Goal: Transaction & Acquisition: Purchase product/service

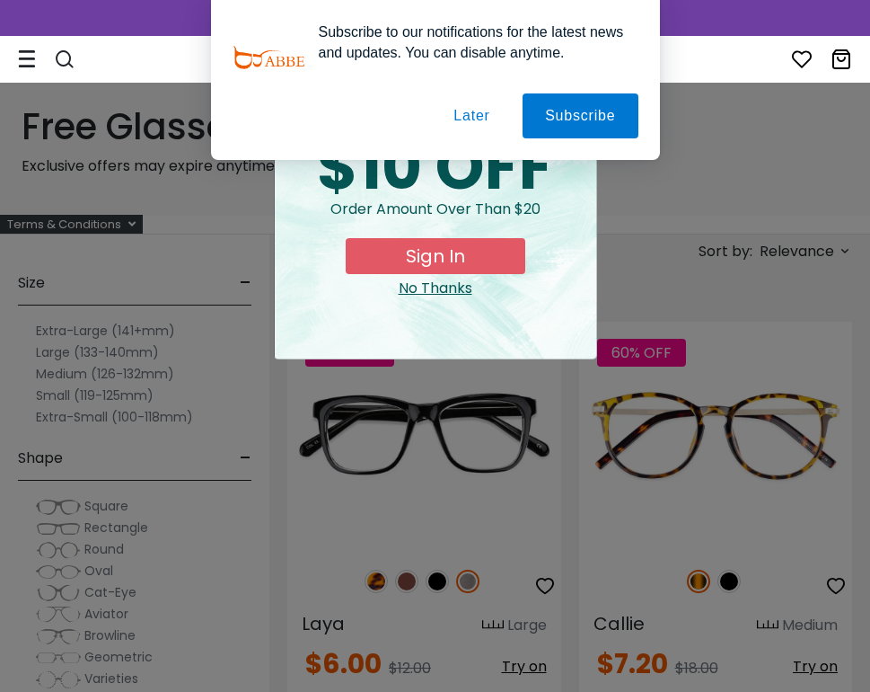
click at [468, 116] on button "Later" at bounding box center [471, 115] width 81 height 45
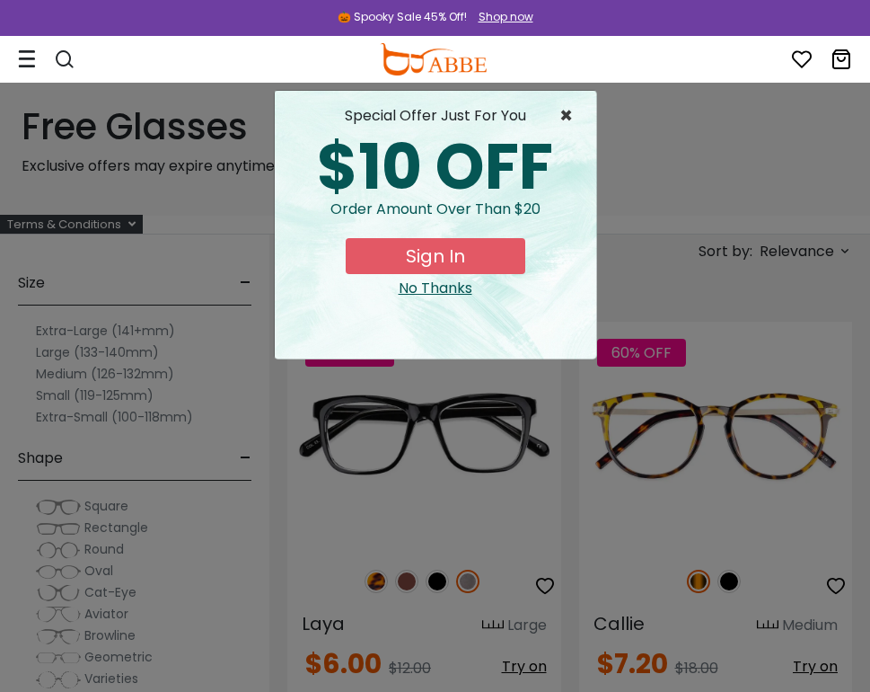
click at [567, 110] on span "×" at bounding box center [571, 116] width 22 height 22
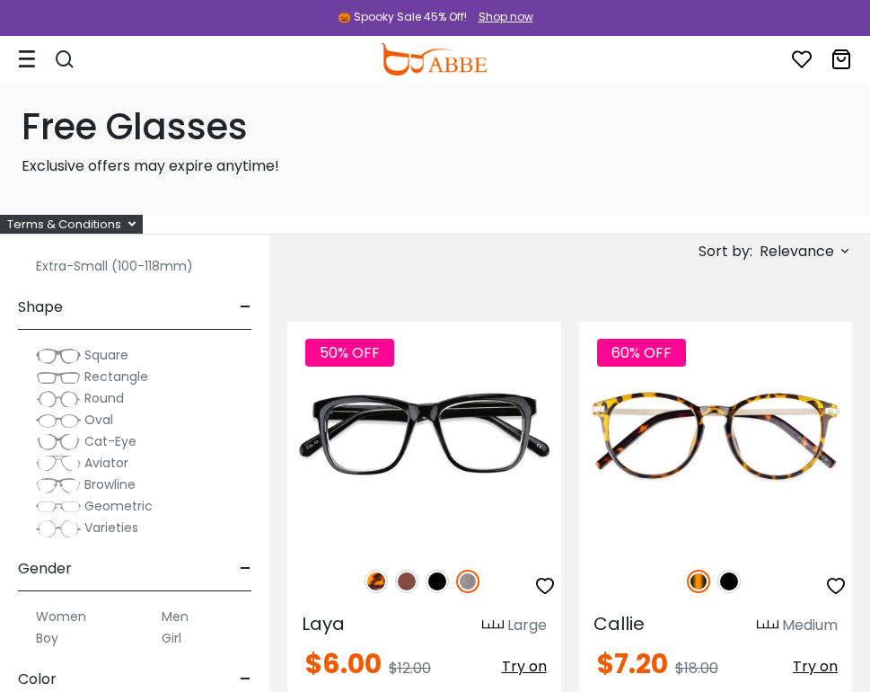
scroll to position [153, 0]
click at [81, 396] on label "Round" at bounding box center [80, 396] width 88 height 22
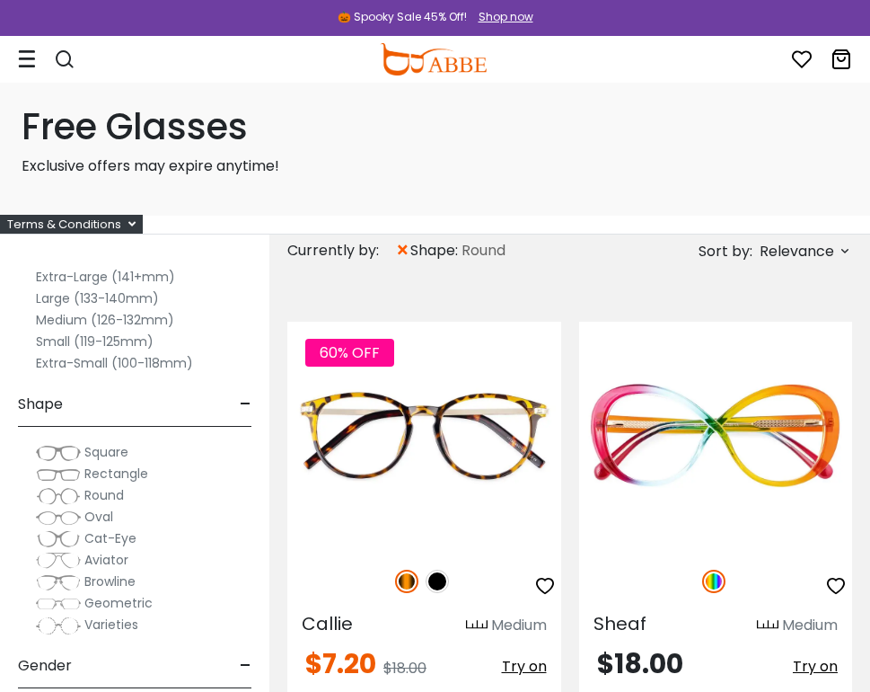
scroll to position [93, 0]
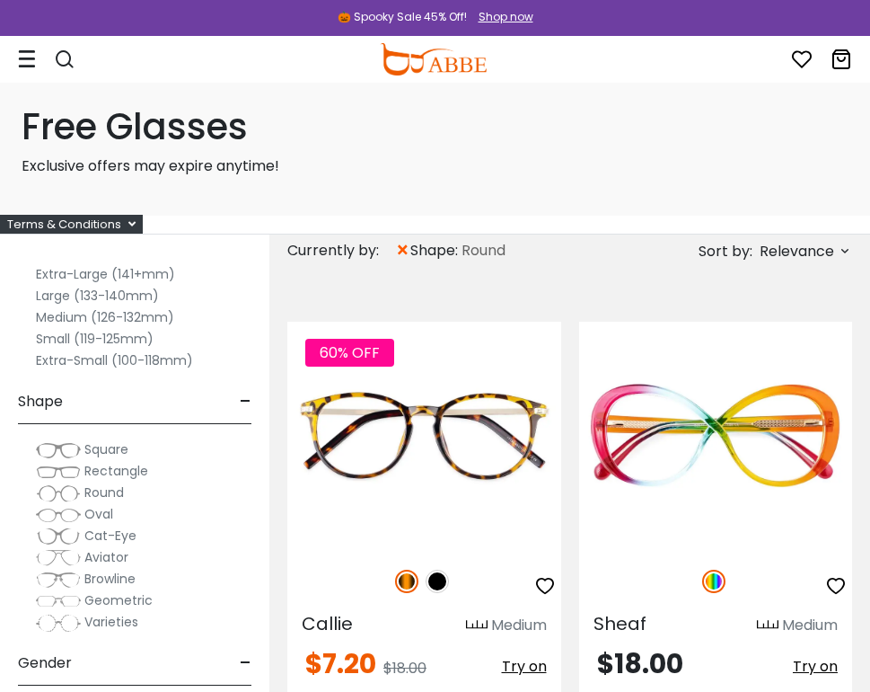
click at [73, 514] on img at bounding box center [58, 515] width 45 height 18
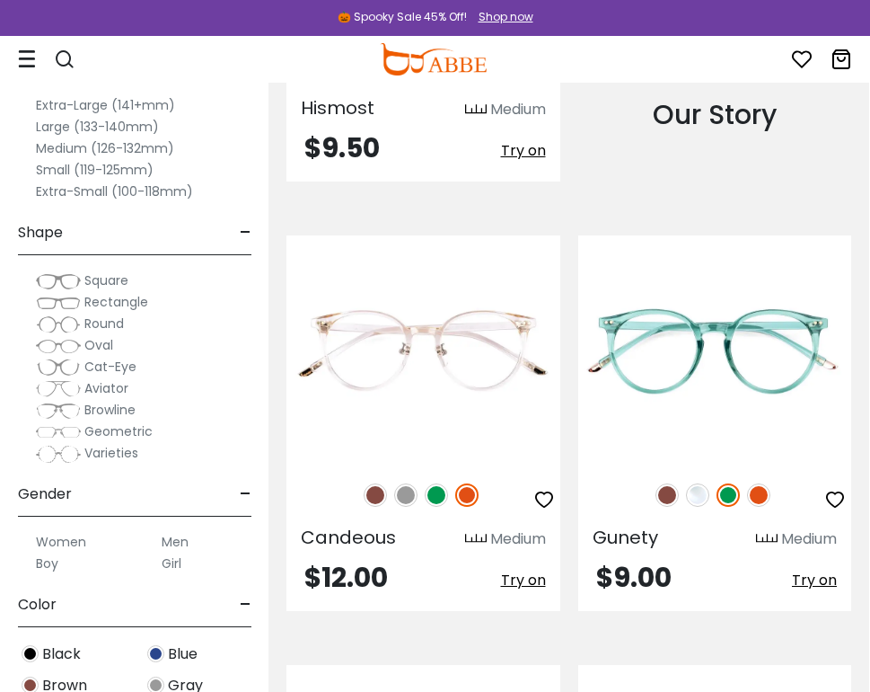
scroll to position [2664, 1]
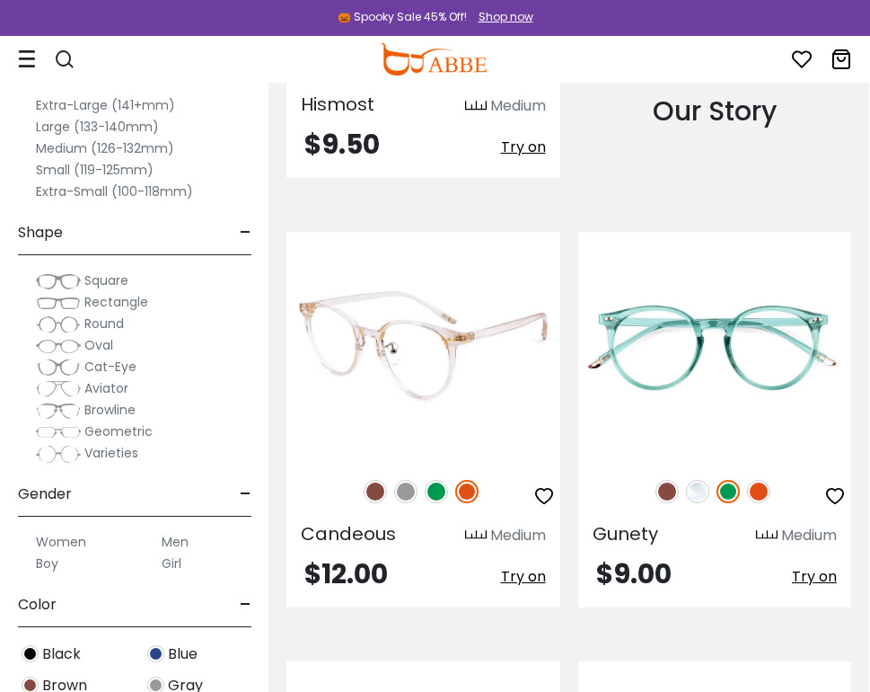
click at [375, 503] on img at bounding box center [375, 491] width 23 height 23
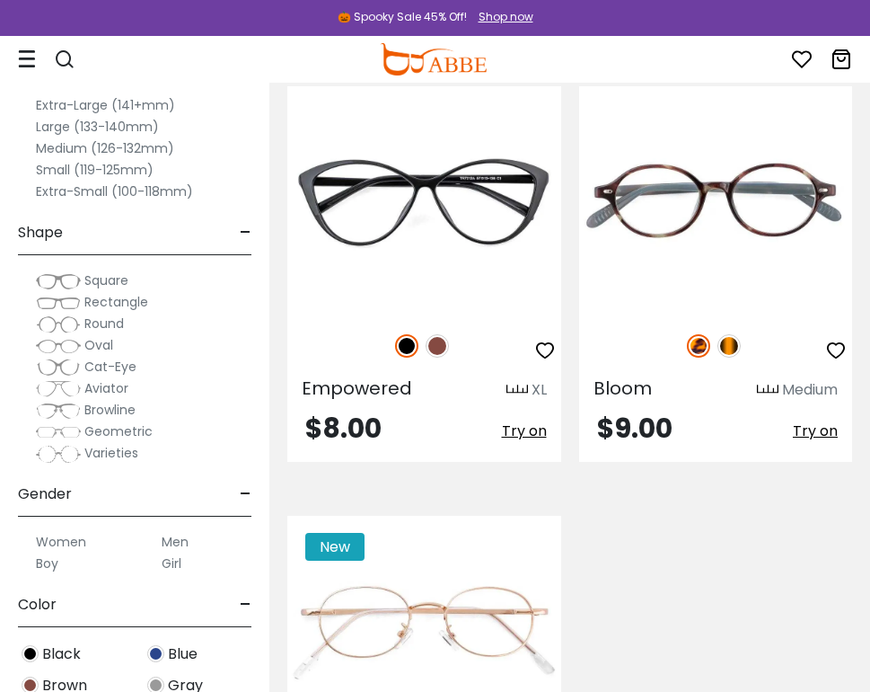
scroll to position [6244, 0]
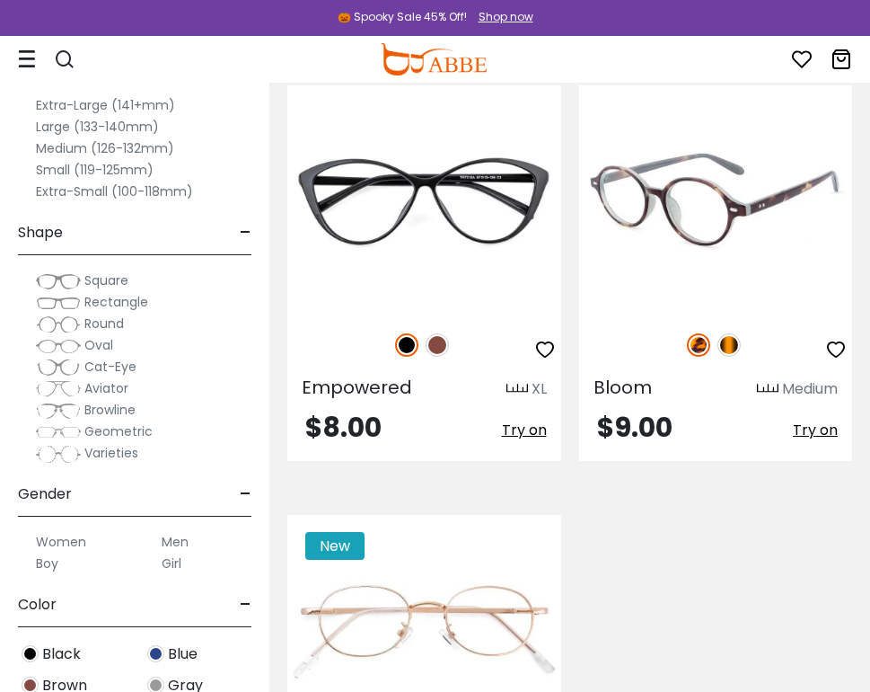
click at [718, 357] on img at bounding box center [729, 344] width 23 height 23
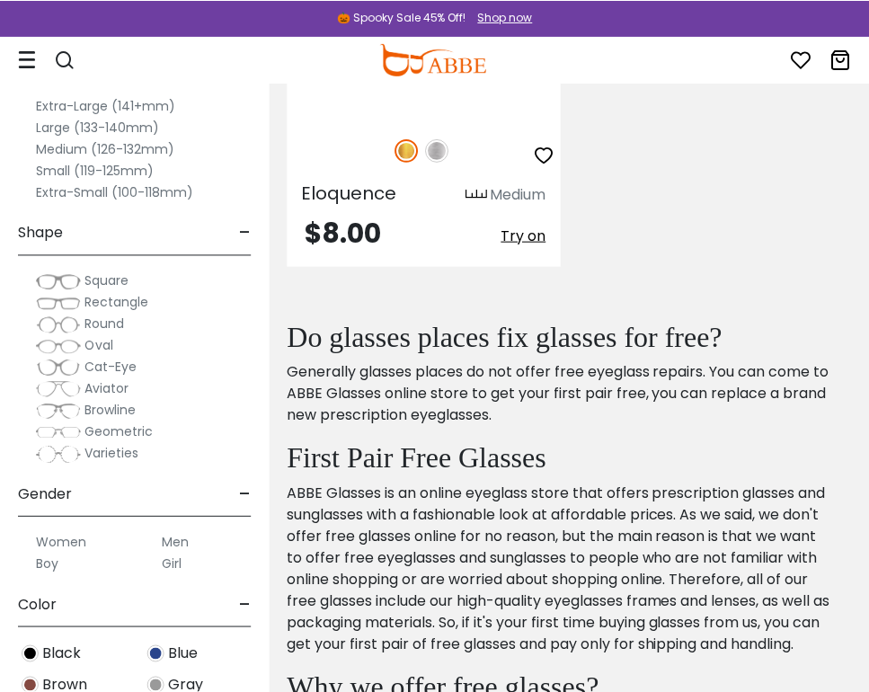
scroll to position [6831, 0]
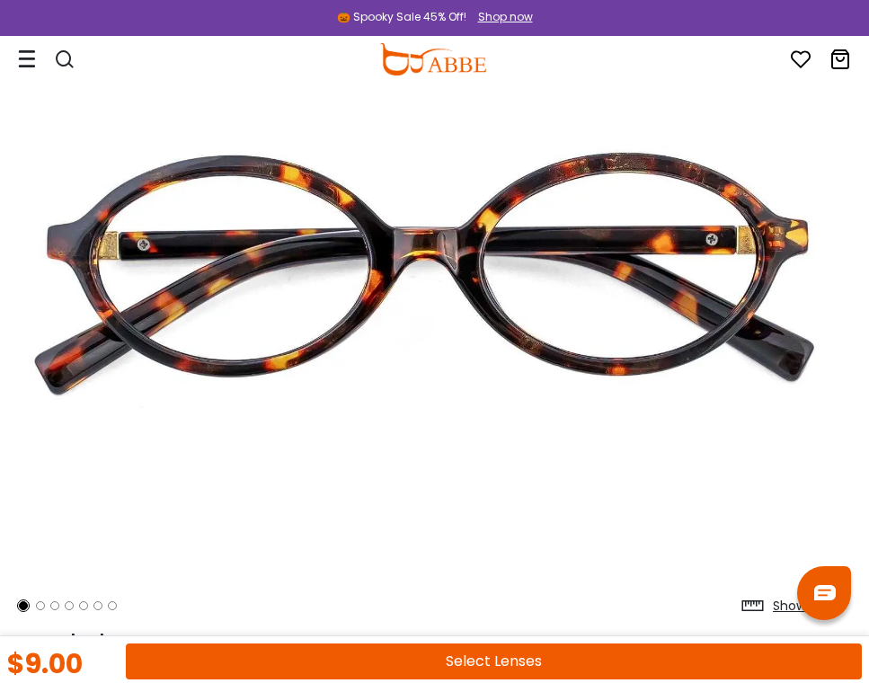
scroll to position [187, 8]
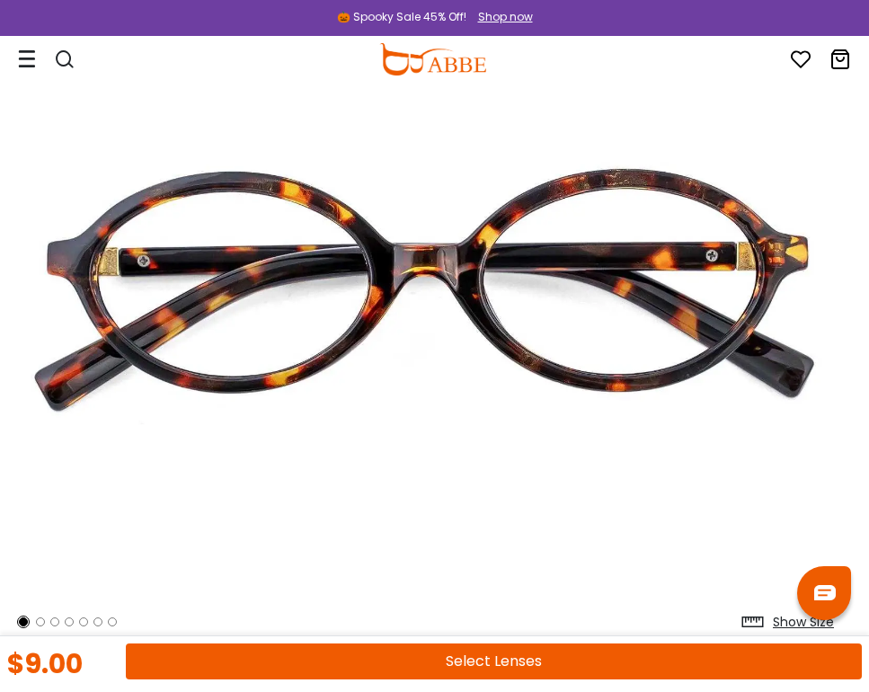
click at [659, 327] on img at bounding box center [426, 290] width 833 height 693
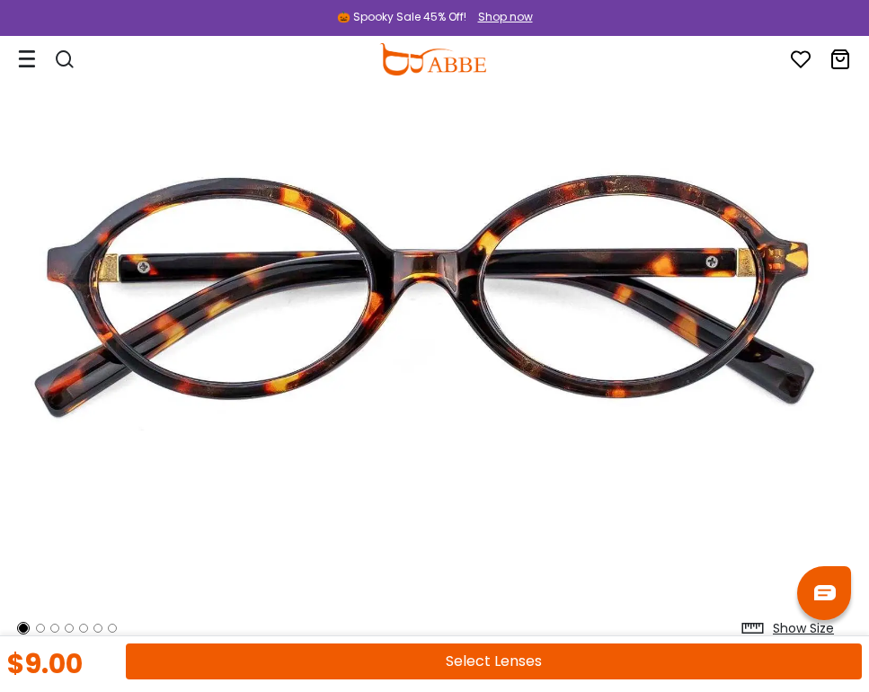
scroll to position [0, 8]
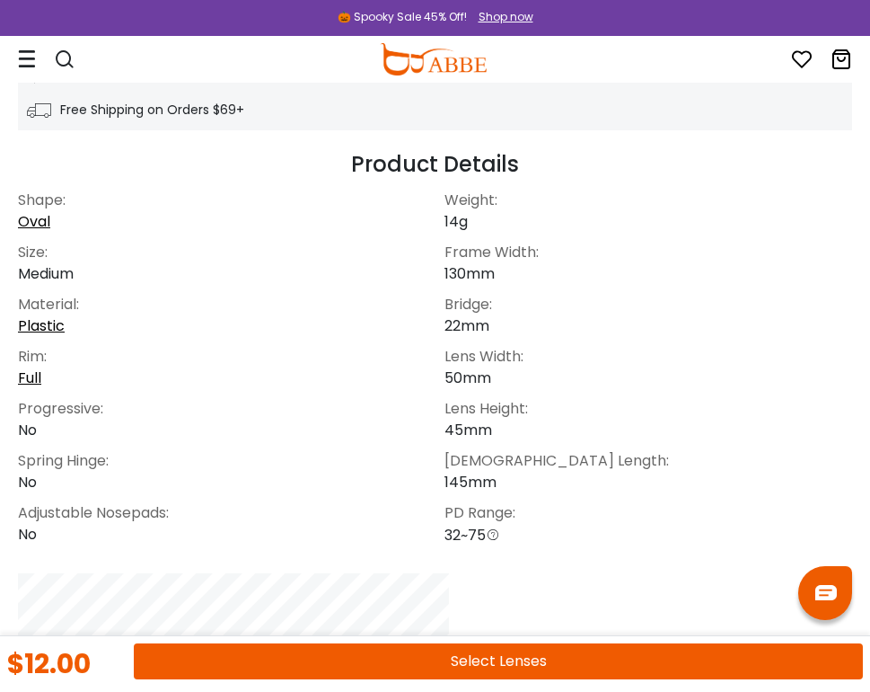
scroll to position [1172, 0]
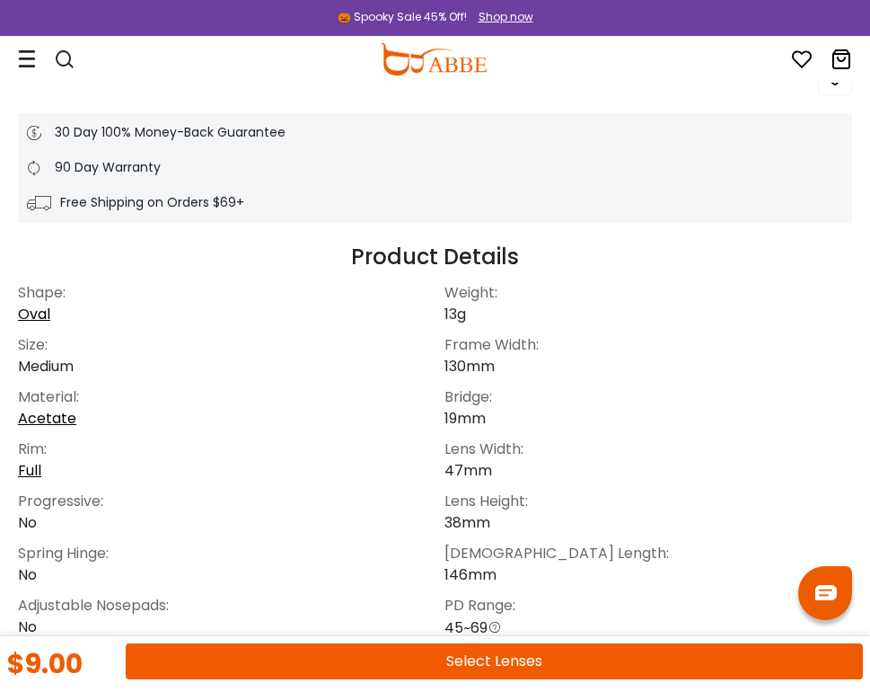
scroll to position [1040, 0]
